Goal: Information Seeking & Learning: Check status

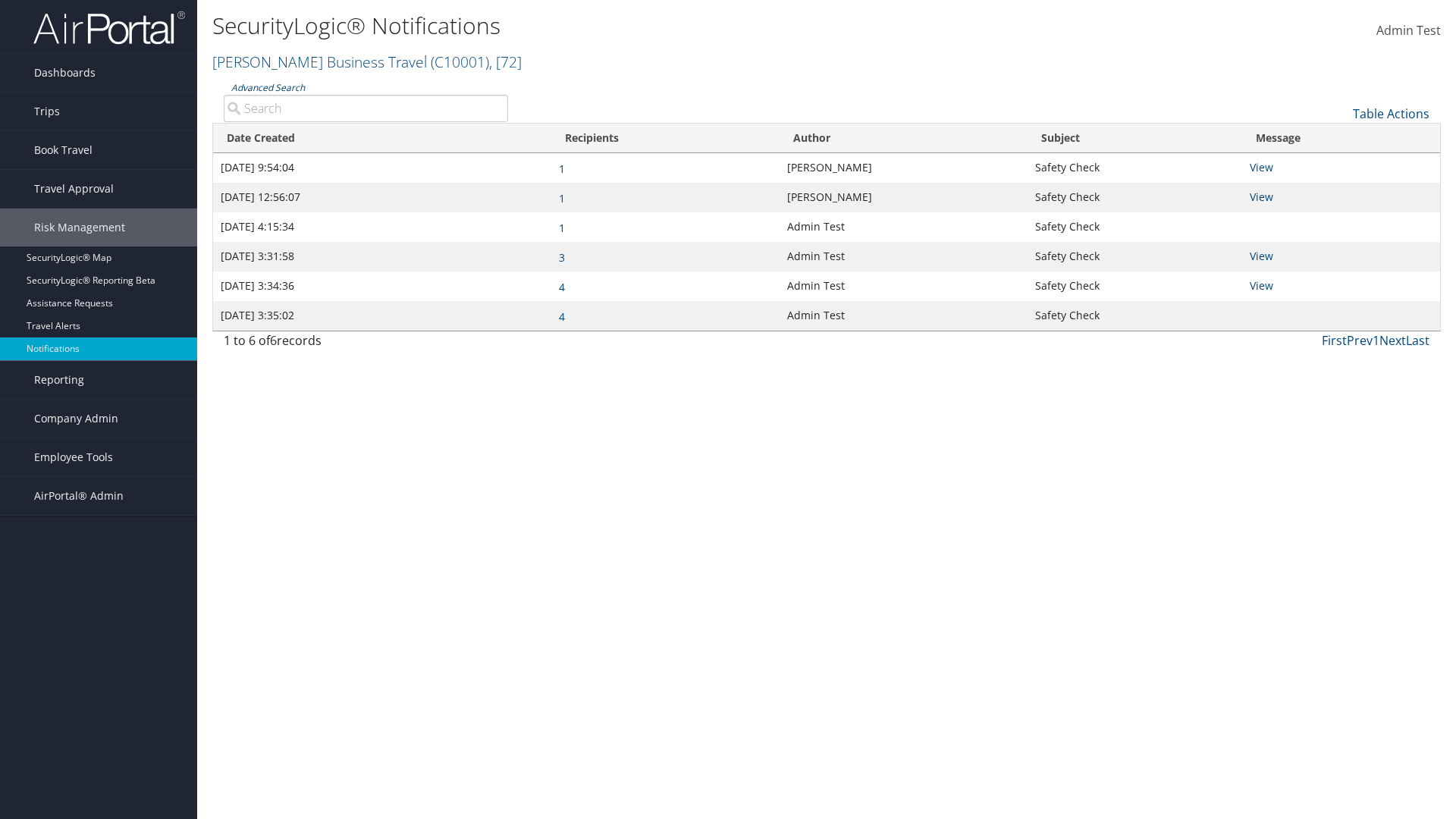
click at [267, 88] on link "Advanced Search" at bounding box center [268, 87] width 73 height 13
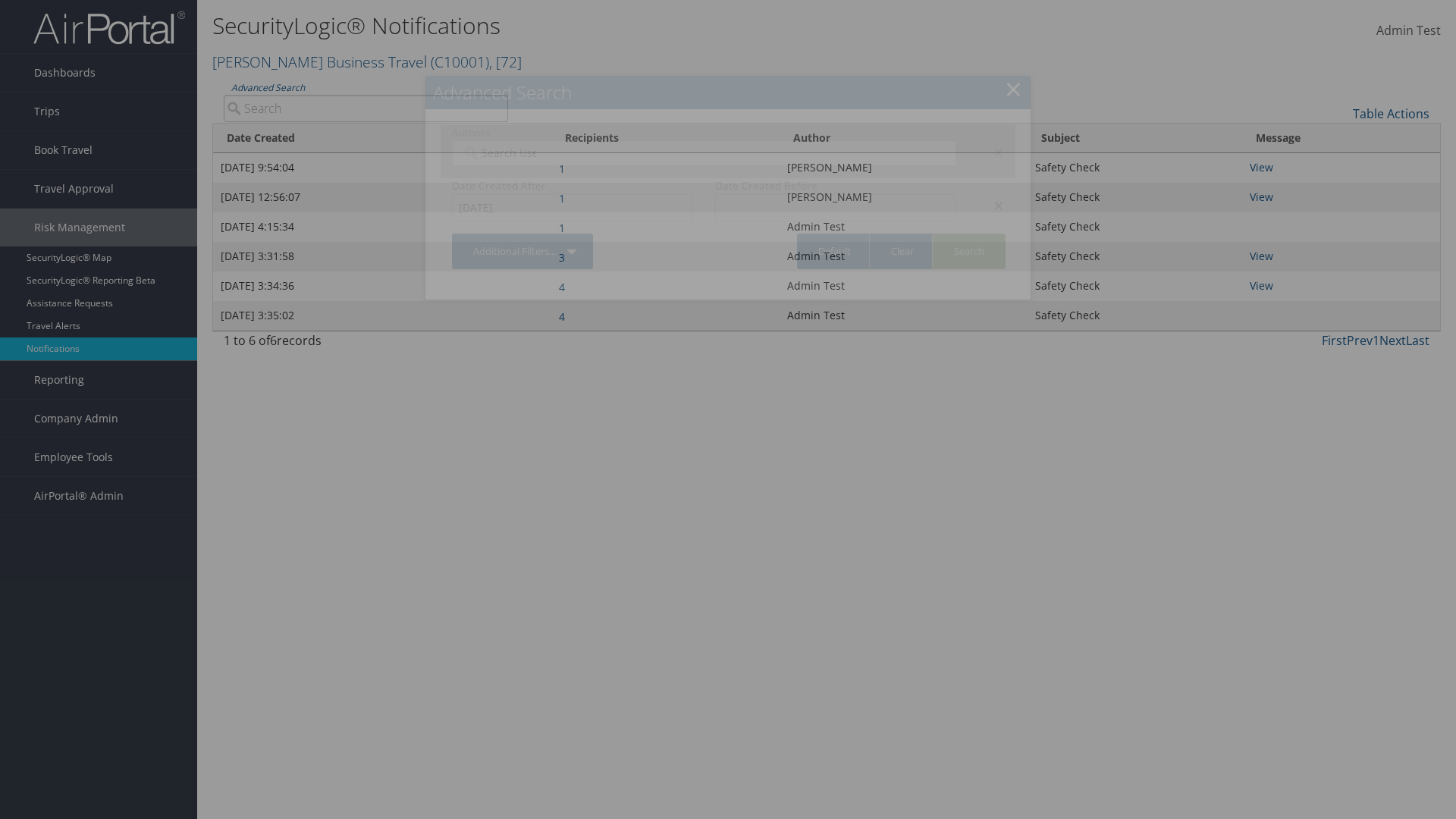
click at [992, 205] on div "×" at bounding box center [992, 206] width 48 height 18
click at [992, 152] on div "×" at bounding box center [992, 153] width 48 height 18
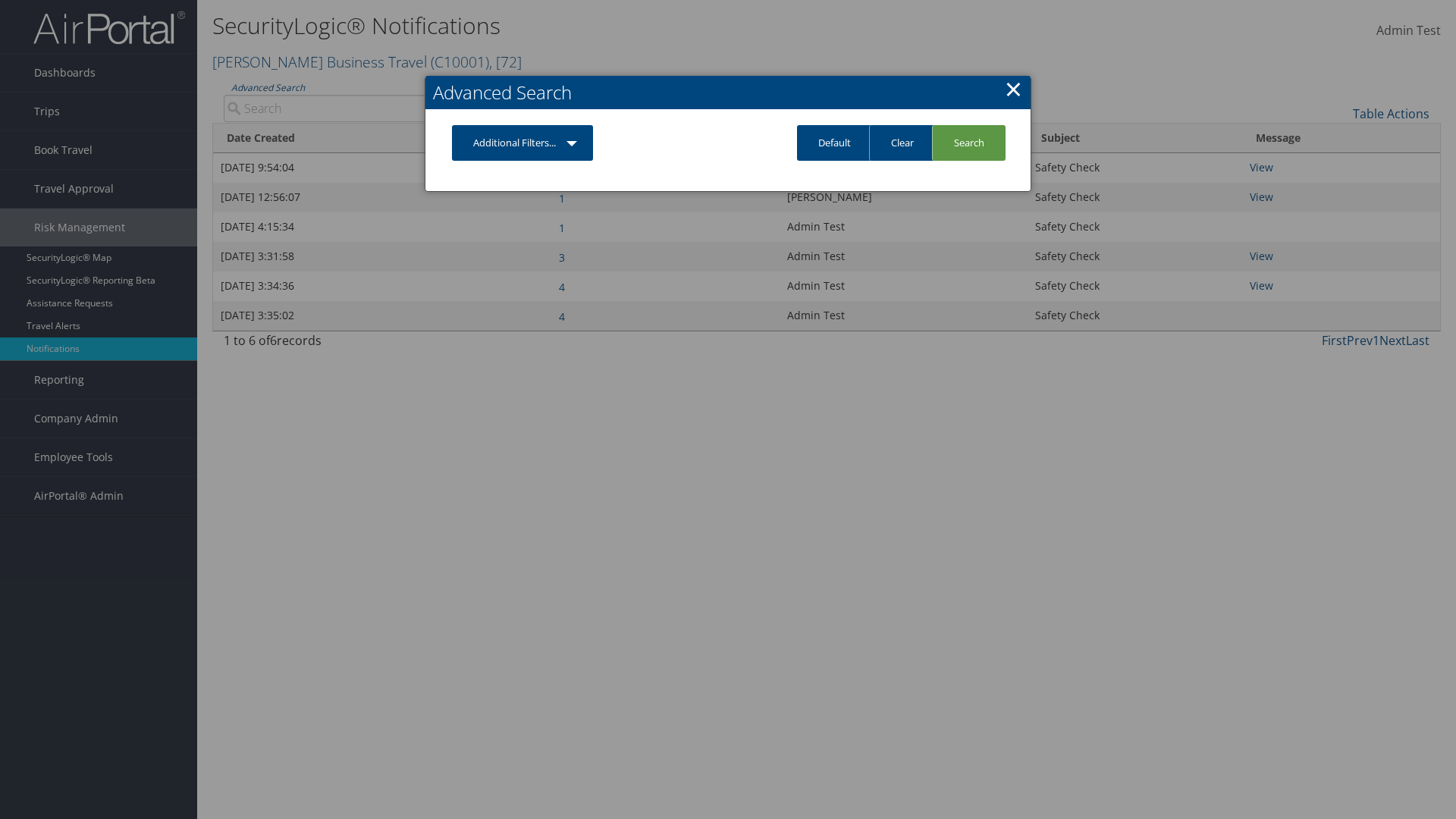
click at [524, 143] on link "Additional Filters..." at bounding box center [522, 143] width 141 height 36
click at [0, 0] on link "Author" at bounding box center [0, 0] width 0 height 0
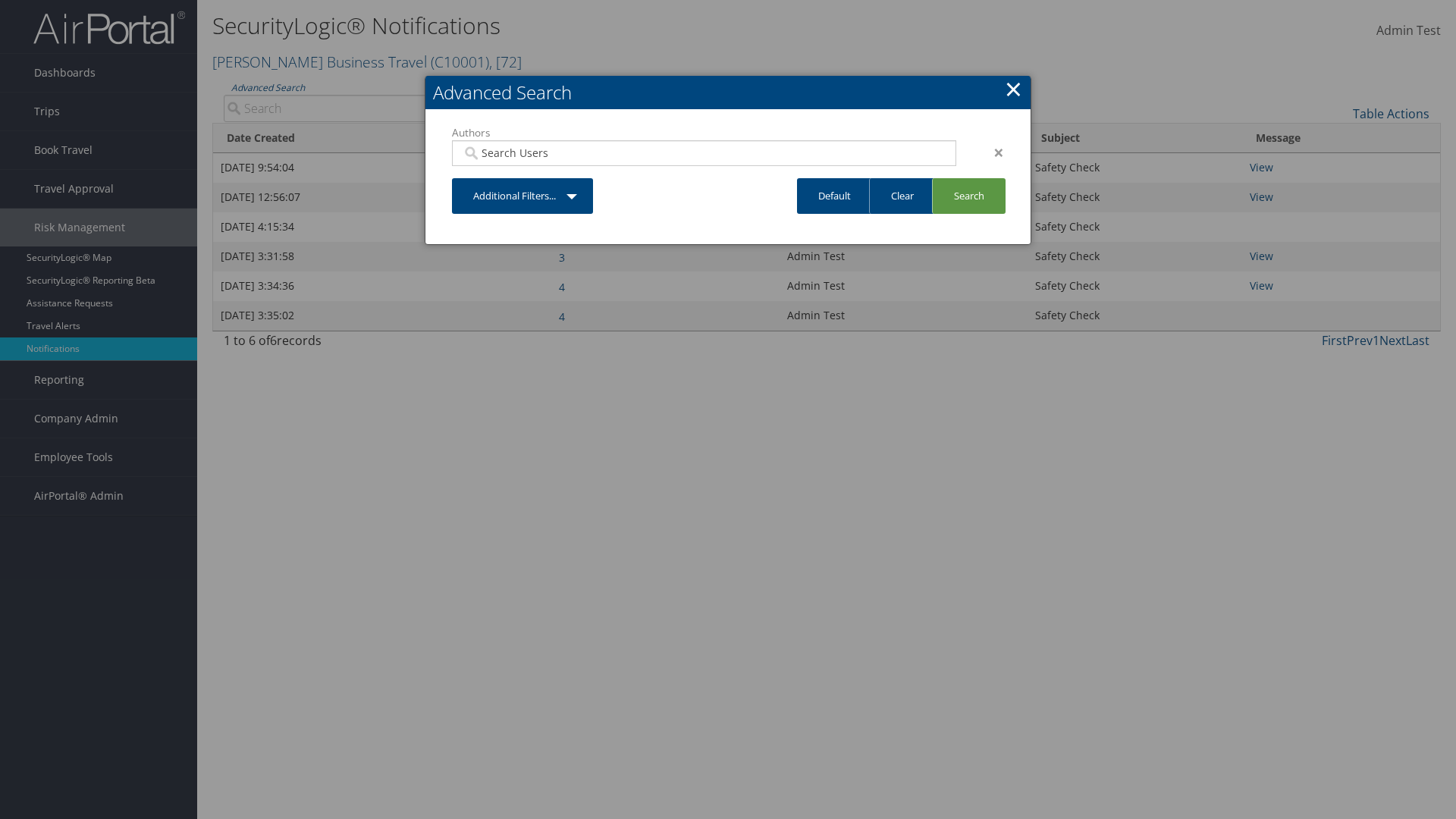
click at [524, 196] on link "Additional Filters..." at bounding box center [522, 196] width 141 height 36
click at [0, 0] on link "Date Created" at bounding box center [0, 0] width 0 height 0
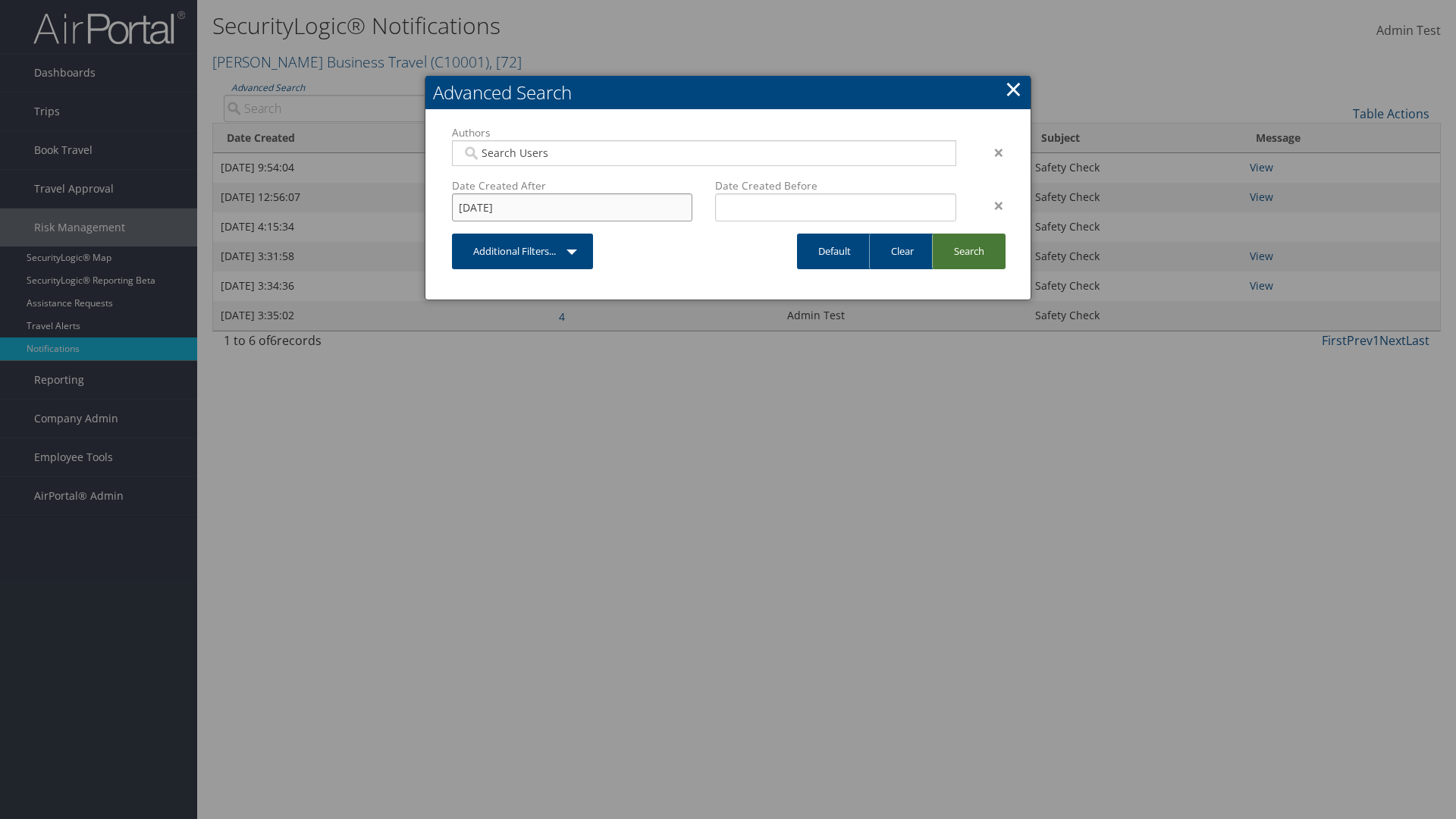
type input "[DATE]"
click at [968, 251] on link "Search" at bounding box center [969, 251] width 73 height 36
